Goal: Task Accomplishment & Management: Manage account settings

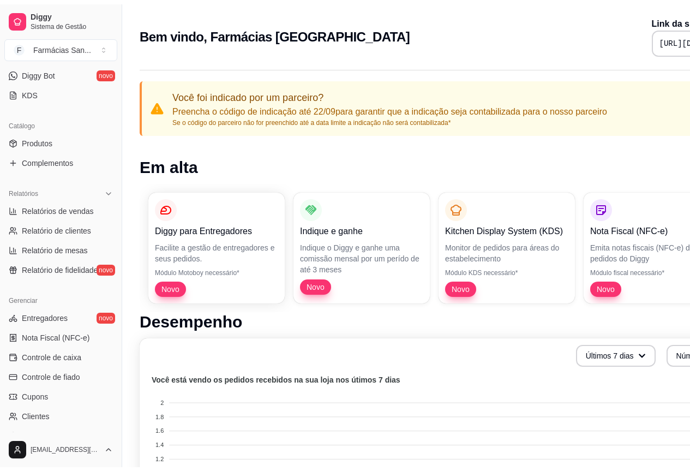
scroll to position [314, 0]
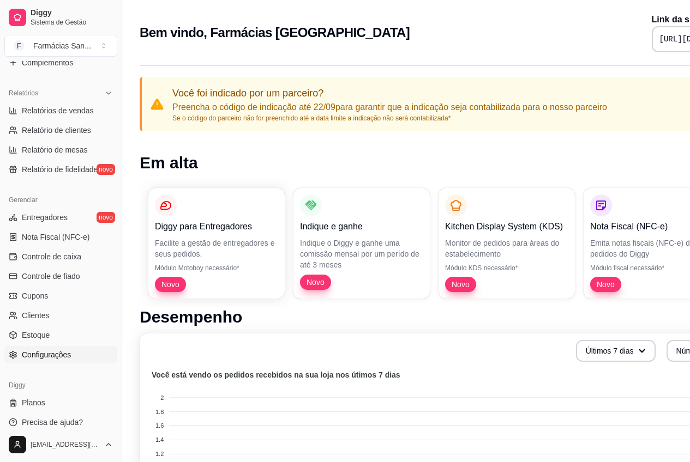
click at [33, 356] on span "Configurações" at bounding box center [46, 355] width 49 height 11
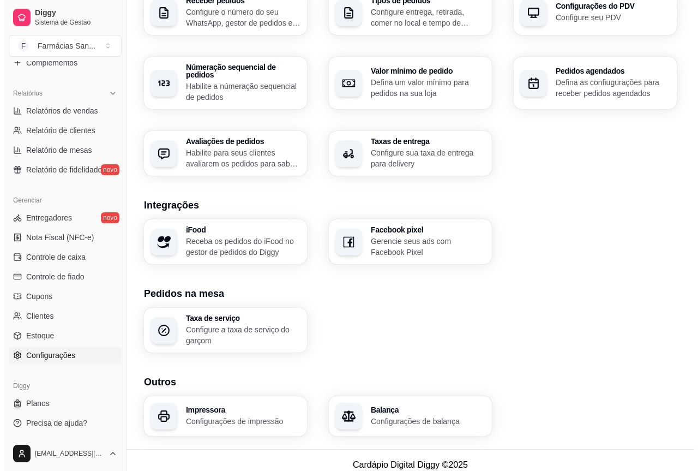
scroll to position [298, 0]
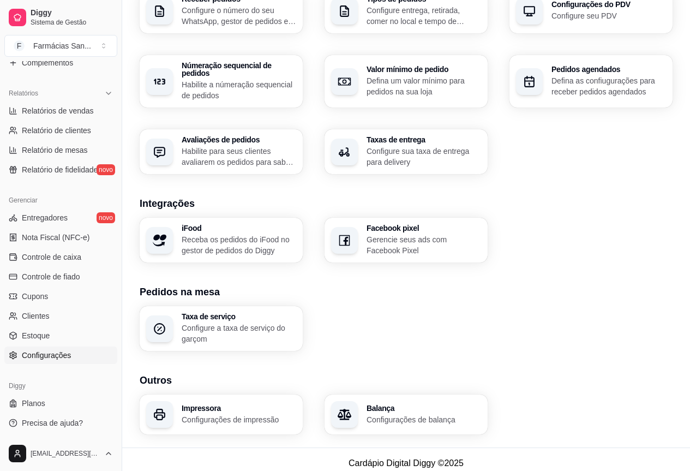
click at [177, 406] on div "Impressora Configurações de impressão" at bounding box center [221, 414] width 163 height 40
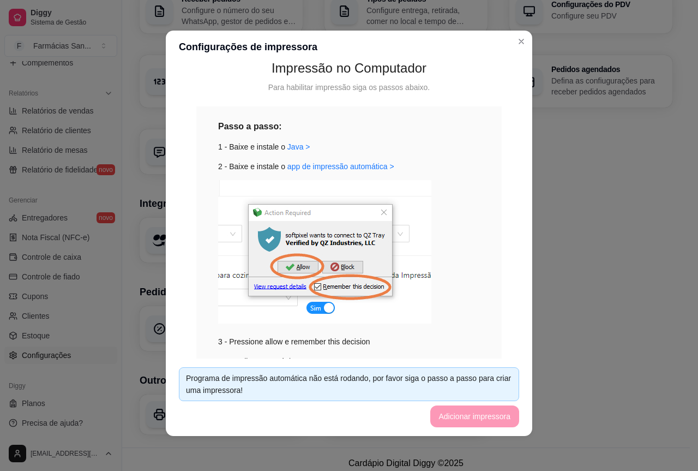
scroll to position [0, 0]
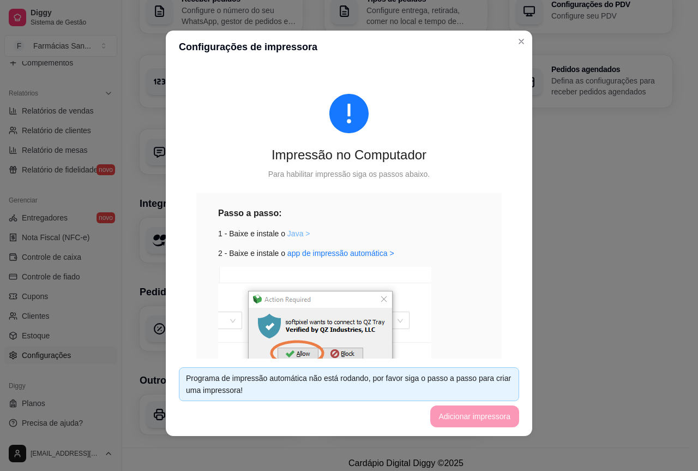
click at [293, 233] on link "Java >" at bounding box center [298, 233] width 23 height 9
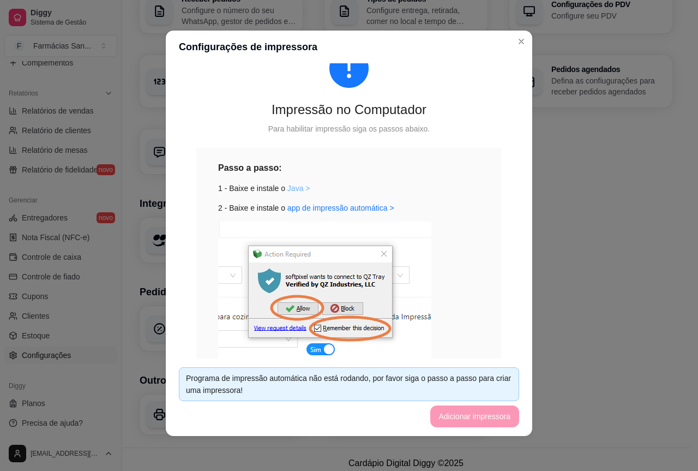
scroll to position [38, 0]
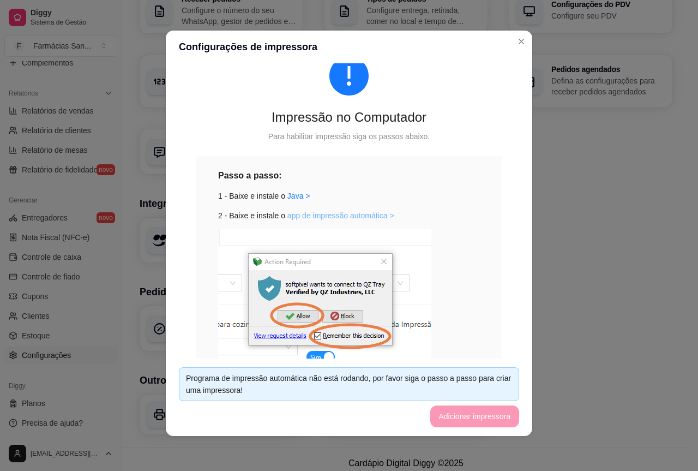
click at [342, 215] on link "app de impressão automática >" at bounding box center [340, 215] width 107 height 9
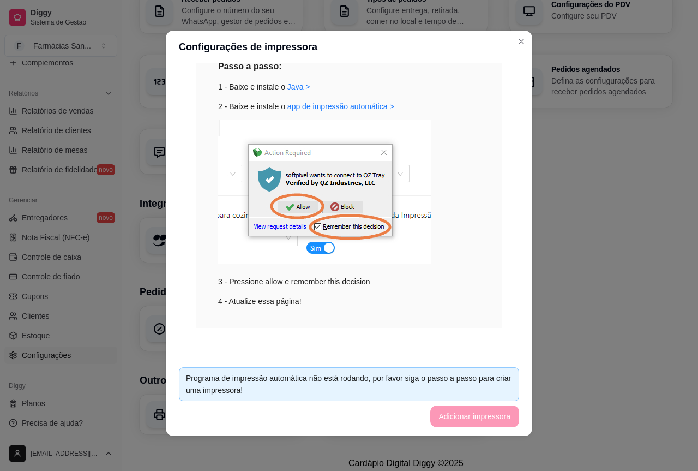
scroll to position [109, 0]
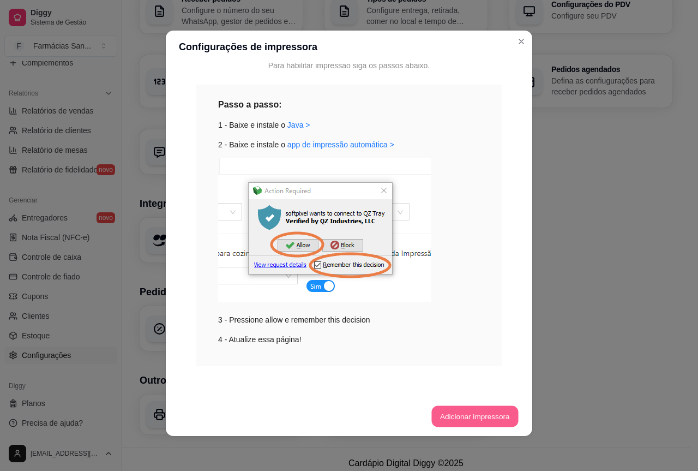
click at [447, 423] on button "Adicionar impressora" at bounding box center [474, 416] width 87 height 21
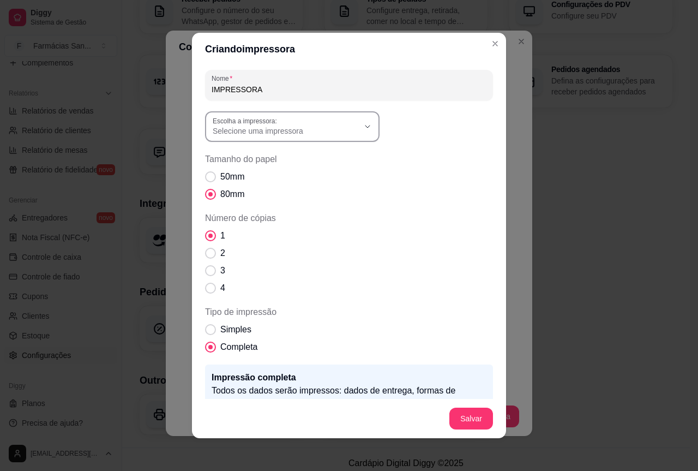
click at [285, 117] on div "Selecione uma impressora" at bounding box center [286, 127] width 146 height 20
click at [255, 176] on span "ELGIN i9(USB)" at bounding box center [283, 175] width 140 height 10
type input "ELGIN i9(USB)"
select select "ELGIN i9(USB)"
click at [220, 176] on span "50mm" at bounding box center [232, 176] width 24 height 13
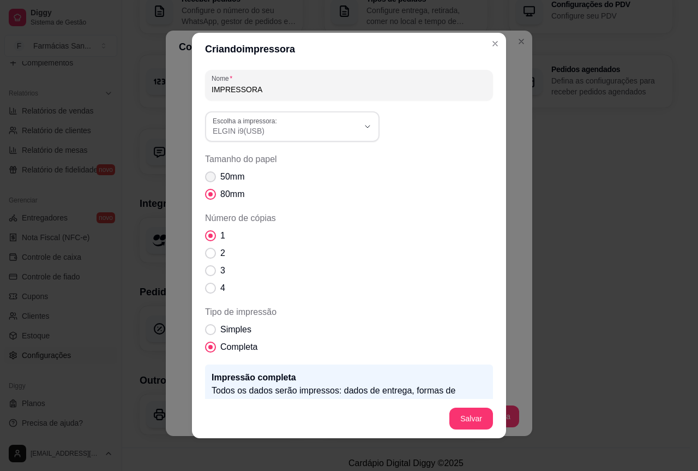
click at [212, 179] on input "50mm" at bounding box center [207, 182] width 7 height 7
radio input "true"
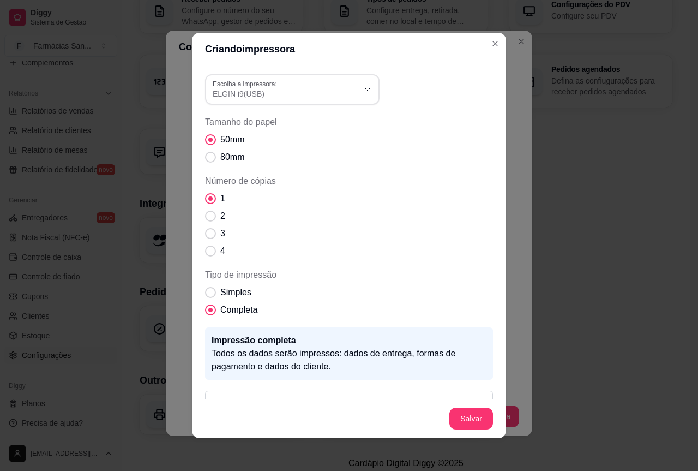
scroll to position [55, 0]
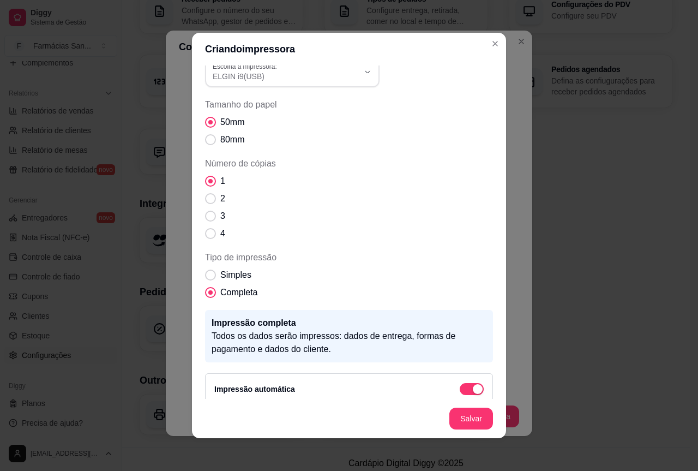
click at [320, 218] on div "1 2 3 4" at bounding box center [349, 206] width 288 height 65
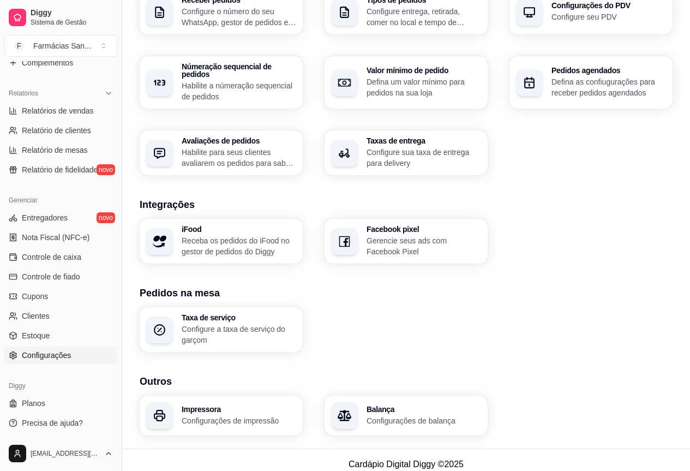
scroll to position [298, 0]
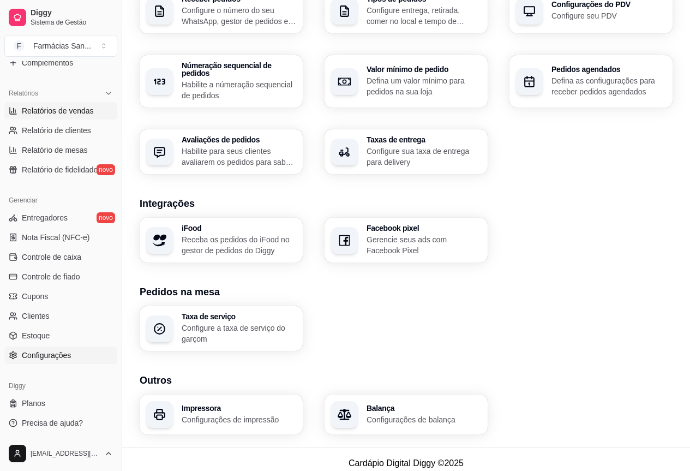
click at [53, 112] on span "Relatórios de vendas" at bounding box center [58, 110] width 72 height 11
select select "ALL"
select select "0"
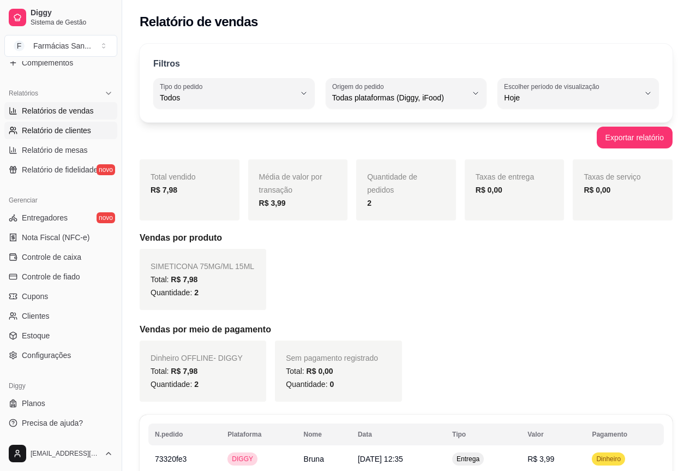
click at [41, 135] on span "Relatório de clientes" at bounding box center [56, 130] width 69 height 11
select select "30"
select select "HIGHEST_TOTAL_SPENT_WITH_ORDERS"
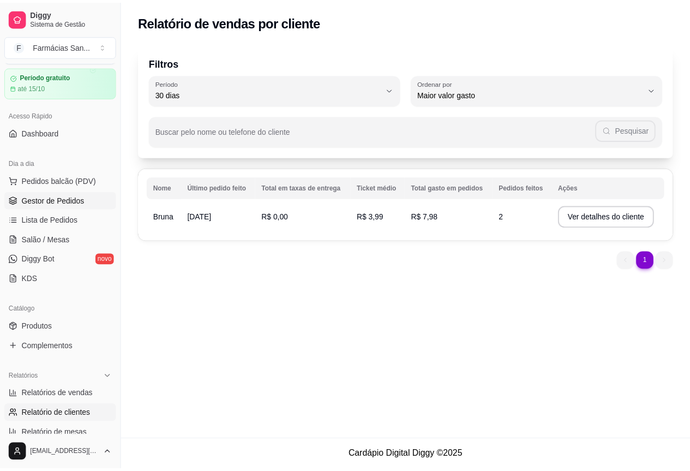
scroll to position [55, 0]
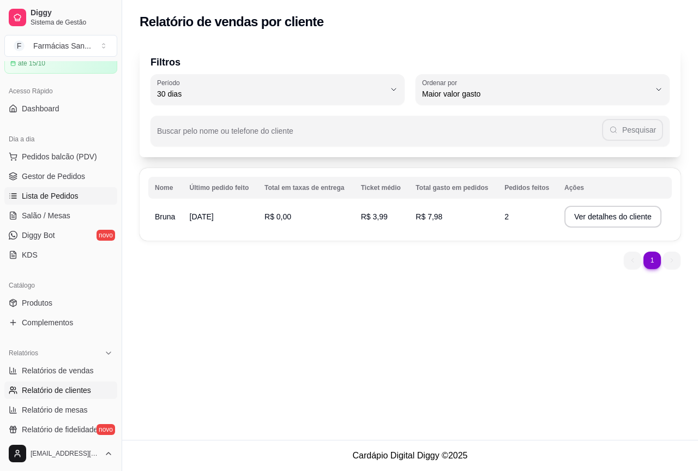
click at [71, 203] on link "Lista de Pedidos" at bounding box center [60, 195] width 113 height 17
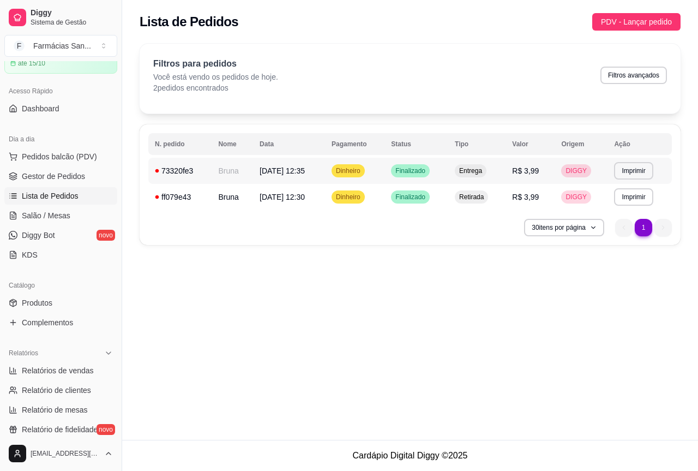
click at [614, 169] on button "Imprimir" at bounding box center [633, 170] width 39 height 17
click at [636, 171] on button "Imprimir" at bounding box center [634, 170] width 38 height 17
click at [629, 206] on button "IMPRESSORA" at bounding box center [615, 208] width 79 height 17
click at [636, 201] on button "Imprimir" at bounding box center [633, 196] width 39 height 17
click at [636, 232] on button "IMPRESSORA" at bounding box center [615, 234] width 76 height 17
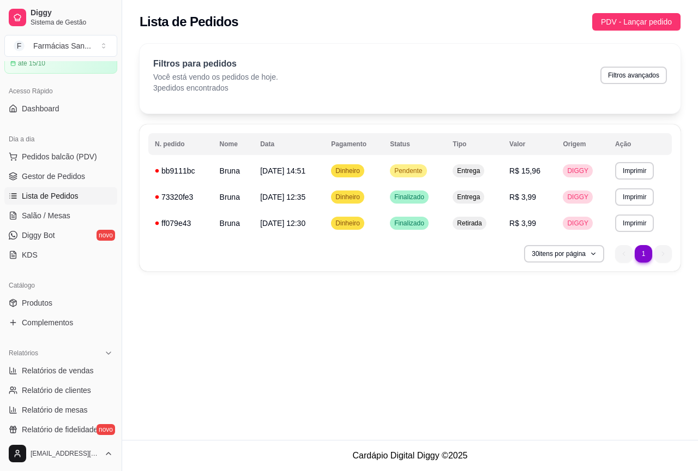
click at [34, 185] on ul "Pedidos balcão (PDV) Gestor de Pedidos Lista de Pedidos Salão / Mesas Diggy Bot…" at bounding box center [60, 206] width 113 height 116
click at [41, 174] on span "Gestor de Pedidos" at bounding box center [53, 176] width 63 height 11
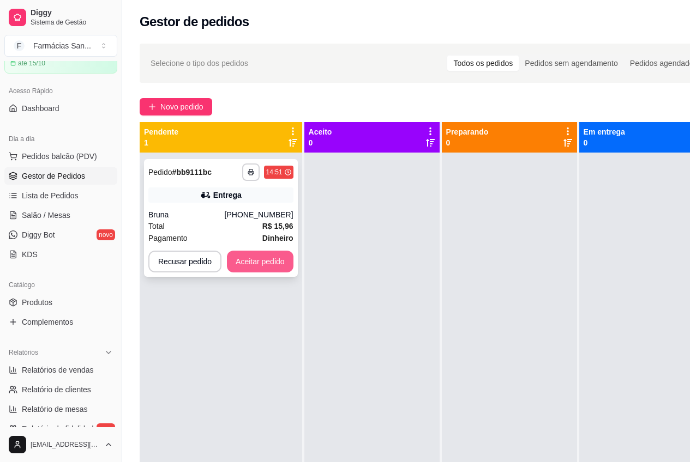
click at [255, 268] on button "Aceitar pedido" at bounding box center [260, 262] width 67 height 22
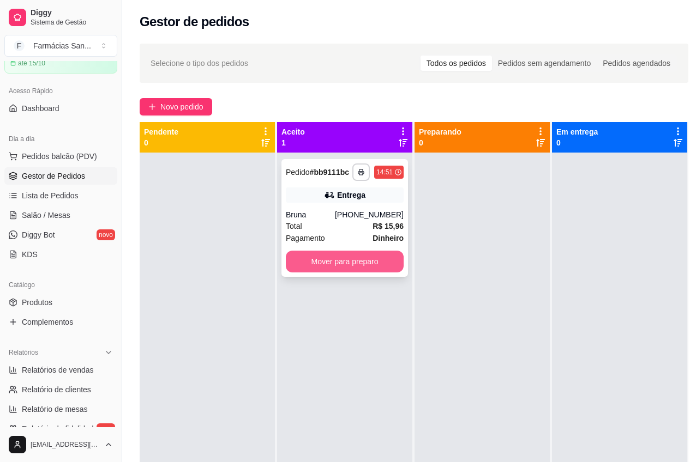
click at [368, 265] on button "Mover para preparo" at bounding box center [345, 262] width 118 height 22
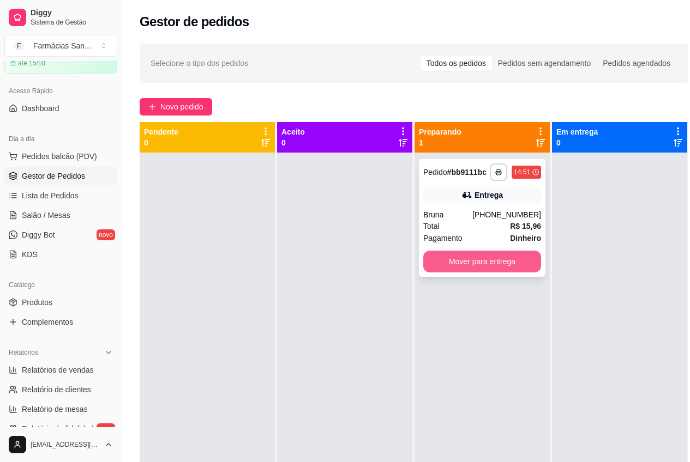
click at [517, 265] on button "Mover para entrega" at bounding box center [482, 262] width 118 height 22
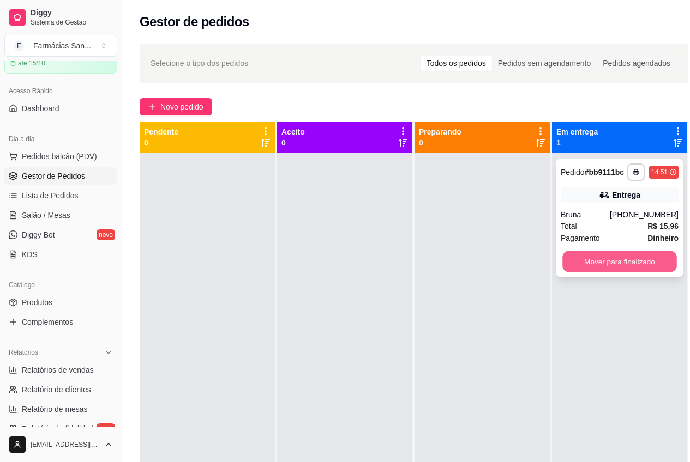
click at [653, 263] on button "Mover para finalizado" at bounding box center [619, 261] width 115 height 21
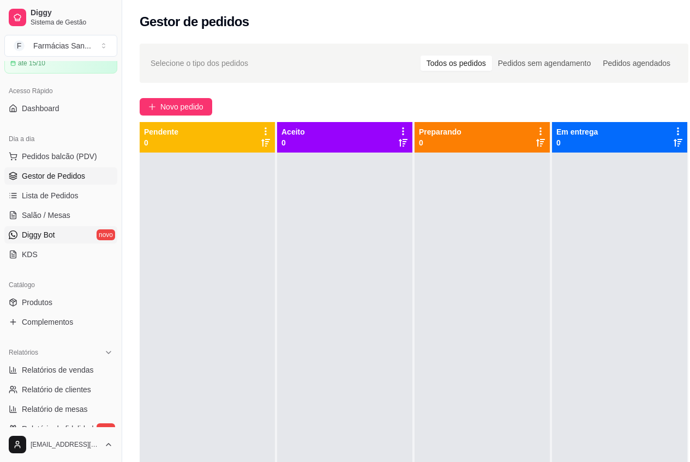
click at [32, 236] on span "Diggy Bot" at bounding box center [38, 235] width 33 height 11
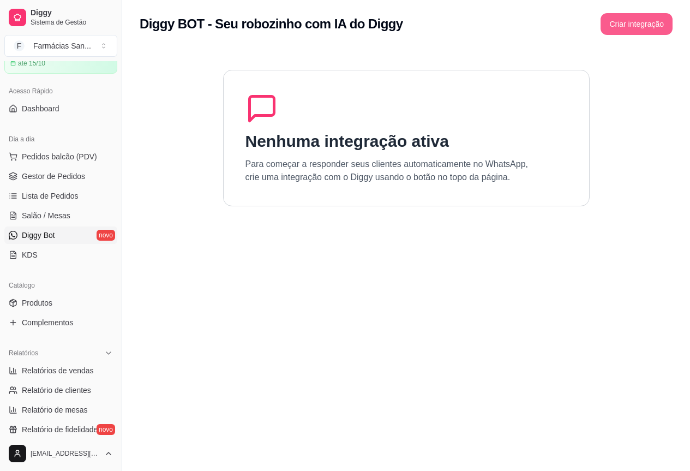
click at [607, 26] on button "Criar integração" at bounding box center [636, 24] width 72 height 22
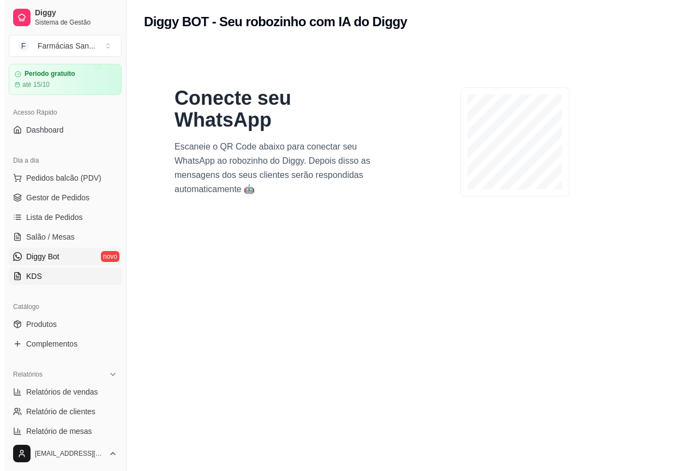
scroll to position [55, 0]
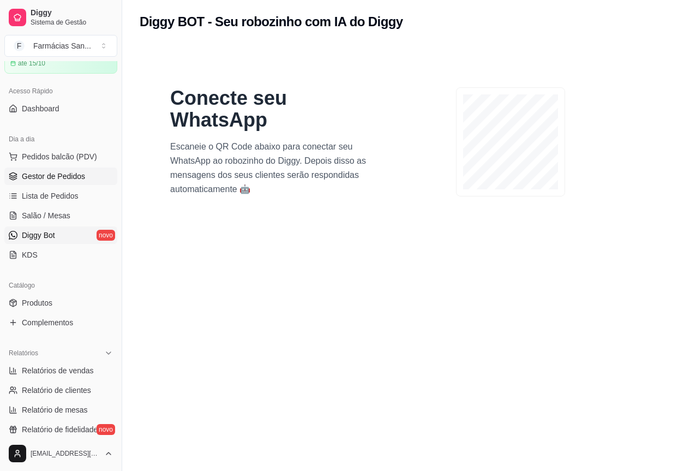
click at [59, 179] on span "Gestor de Pedidos" at bounding box center [53, 176] width 63 height 11
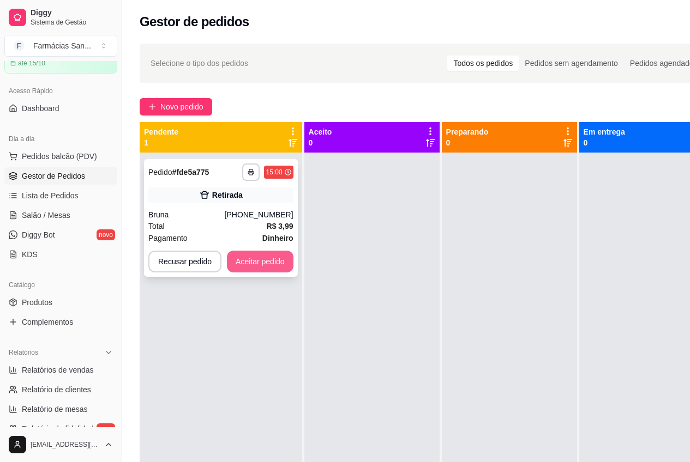
click at [272, 269] on button "Aceitar pedido" at bounding box center [260, 262] width 67 height 22
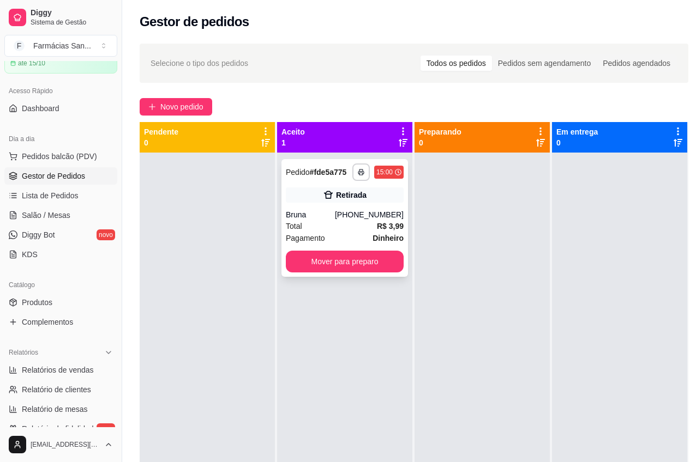
click at [360, 274] on div "**********" at bounding box center [344, 218] width 127 height 118
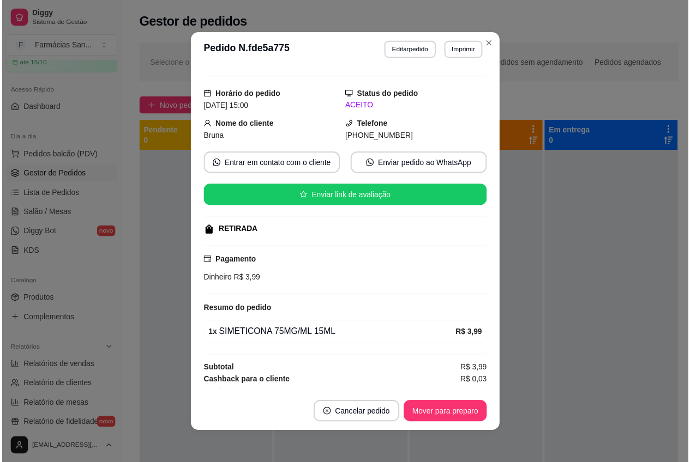
scroll to position [28, 0]
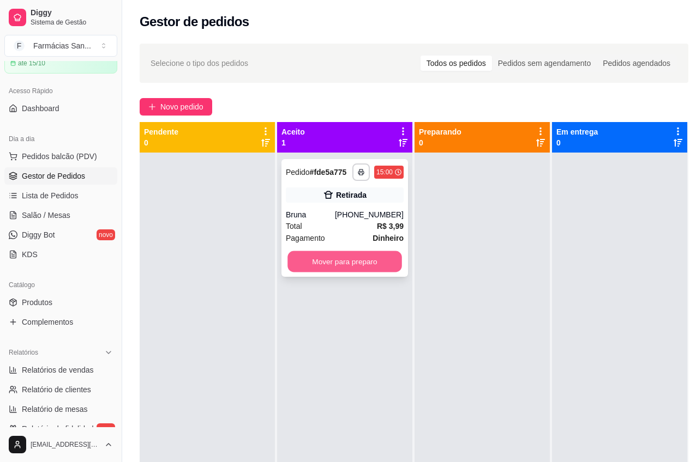
click at [381, 263] on button "Mover para preparo" at bounding box center [344, 261] width 115 height 21
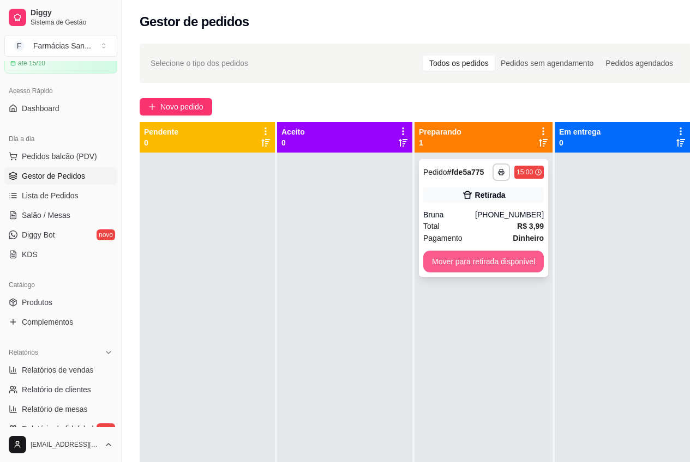
click at [441, 260] on button "Mover para retirada disponível" at bounding box center [483, 262] width 121 height 22
